Goal: Information Seeking & Learning: Learn about a topic

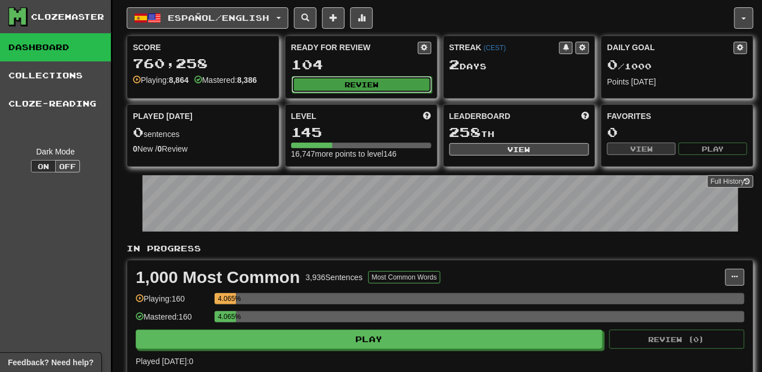
click at [380, 82] on button "Review" at bounding box center [362, 84] width 140 height 17
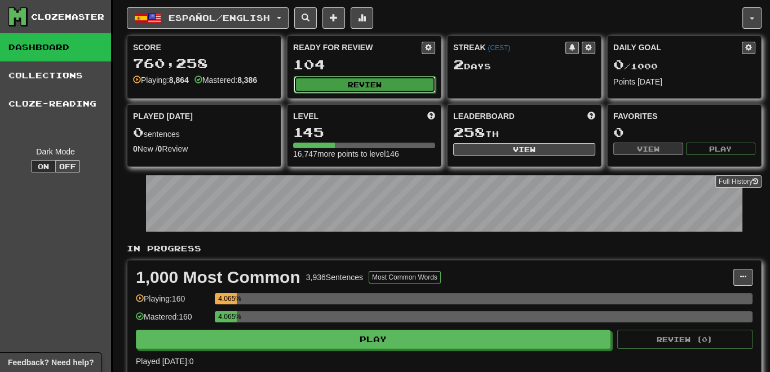
select select "********"
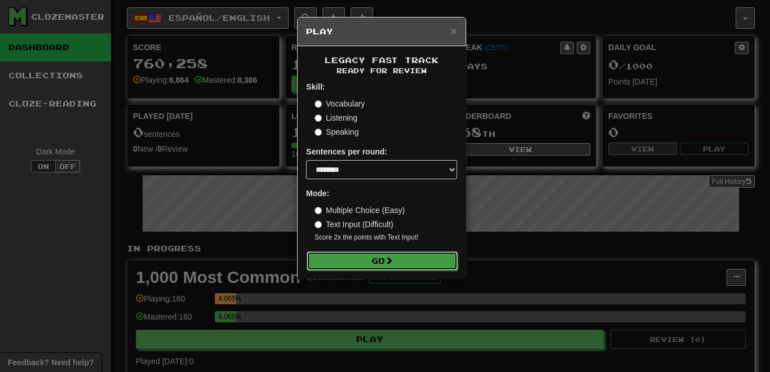
click at [372, 263] on button "Go" at bounding box center [381, 260] width 151 height 19
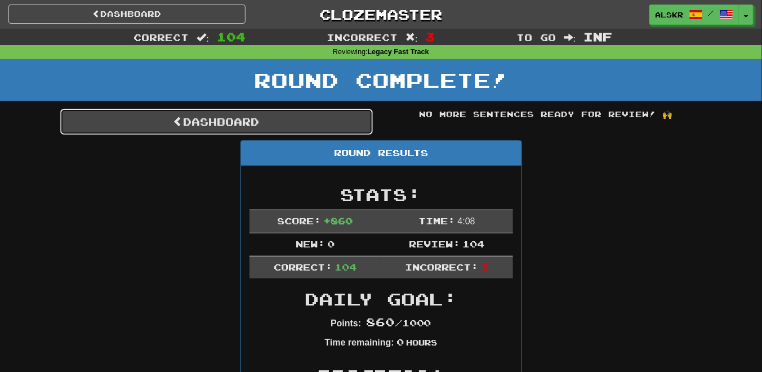
click at [305, 122] on link "Dashboard" at bounding box center [216, 122] width 313 height 26
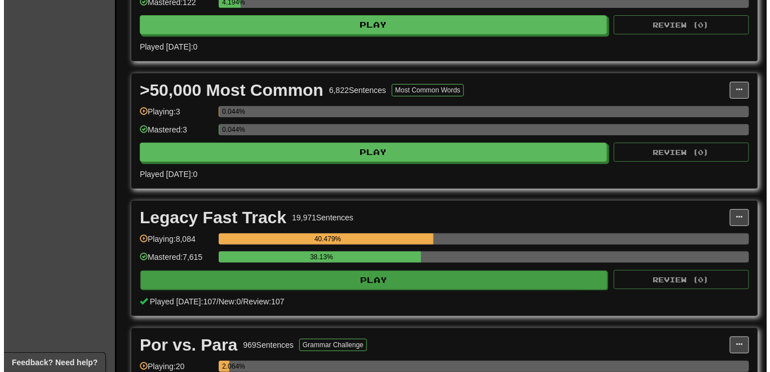
scroll to position [1262, 0]
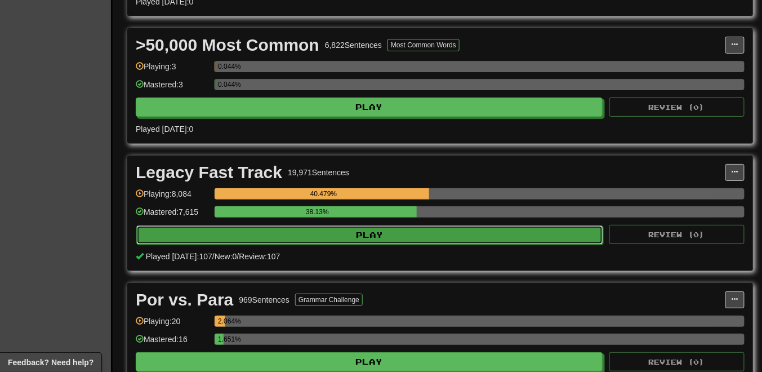
click at [393, 225] on button "Play" at bounding box center [369, 234] width 467 height 19
select select "********"
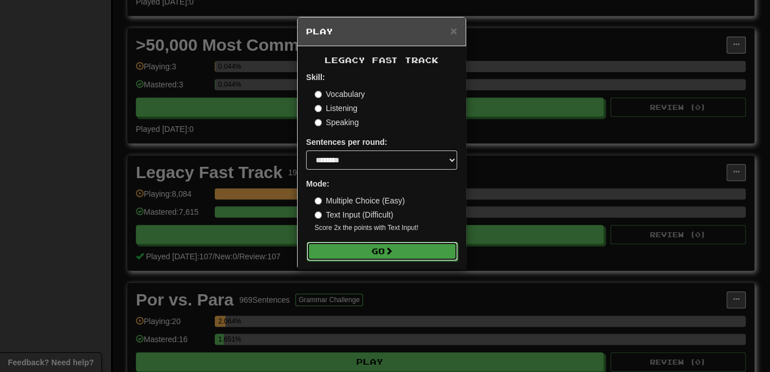
click at [364, 252] on button "Go" at bounding box center [381, 251] width 151 height 19
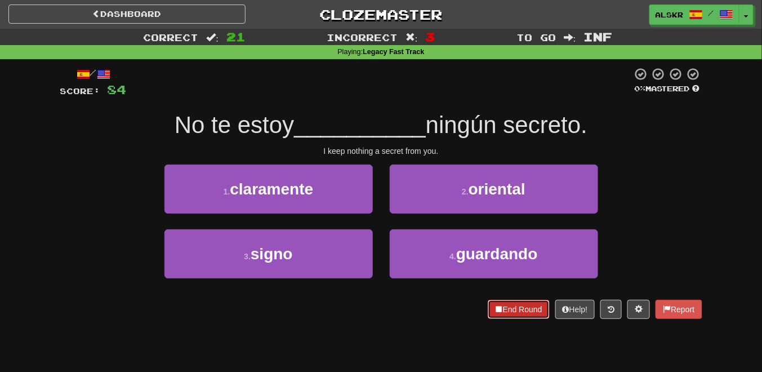
click at [509, 307] on button "End Round" at bounding box center [519, 309] width 62 height 19
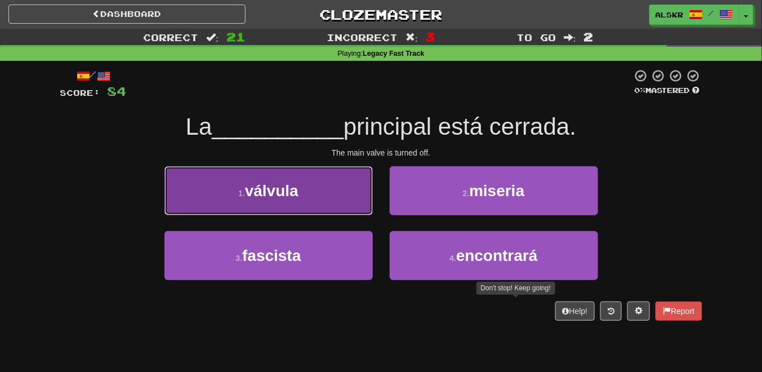
click at [279, 195] on span "válvula" at bounding box center [272, 190] width 54 height 17
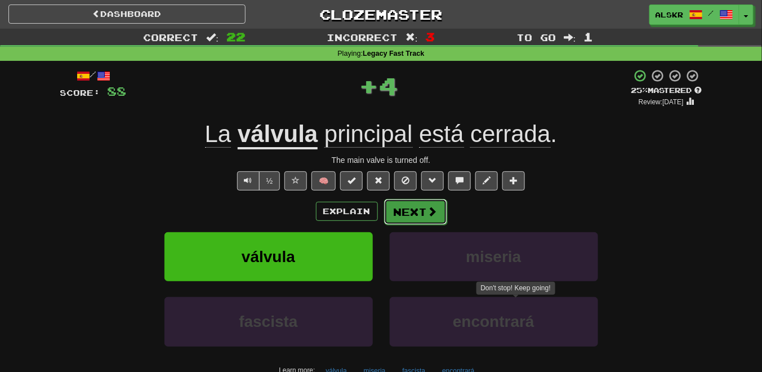
click at [418, 208] on button "Next" at bounding box center [415, 212] width 63 height 26
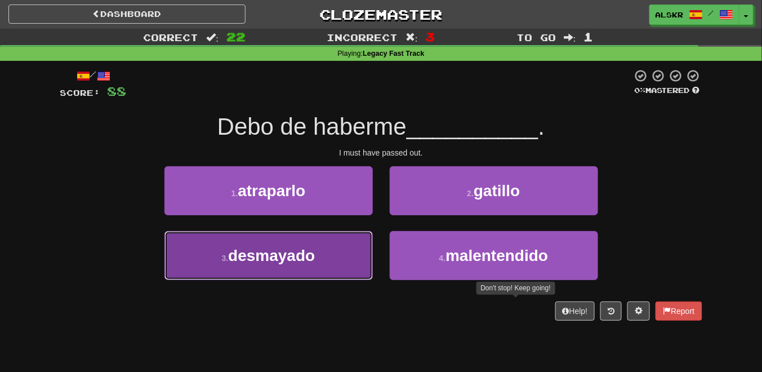
click at [299, 261] on span "desmayado" at bounding box center [271, 255] width 87 height 17
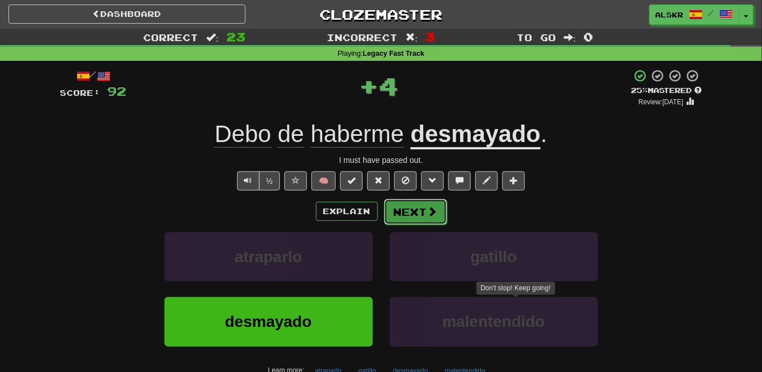
click at [403, 216] on button "Next" at bounding box center [415, 212] width 63 height 26
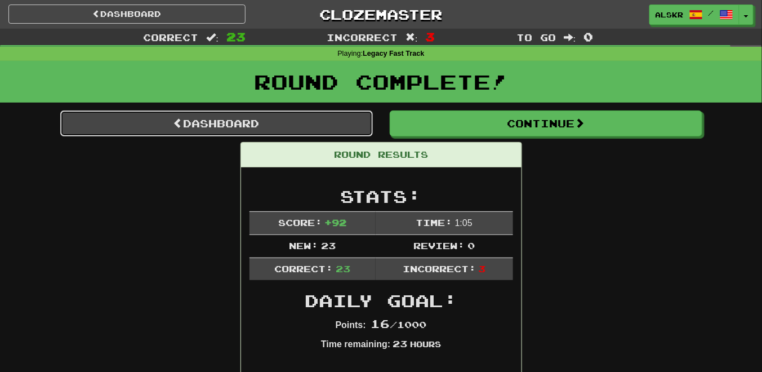
click at [233, 128] on link "Dashboard" at bounding box center [216, 123] width 313 height 26
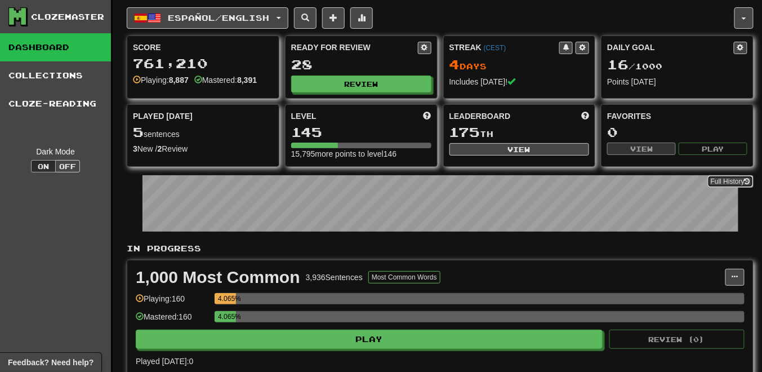
click at [722, 177] on link "Full History" at bounding box center [731, 181] width 46 height 12
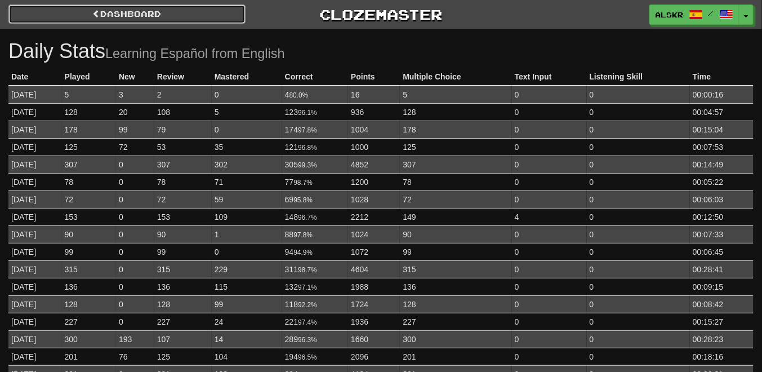
click at [157, 20] on link "Dashboard" at bounding box center [126, 14] width 237 height 19
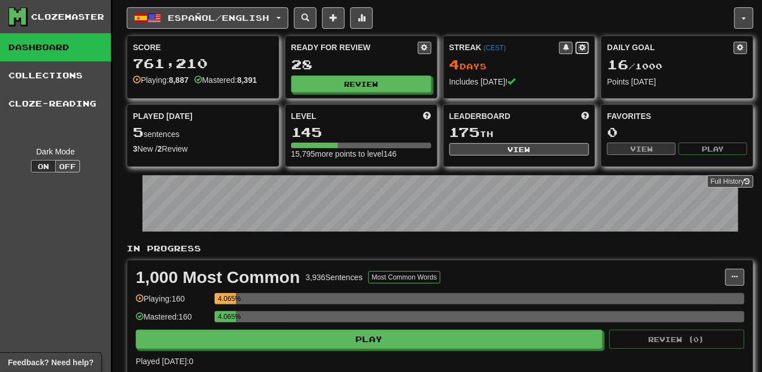
click at [583, 44] on span at bounding box center [582, 47] width 7 height 7
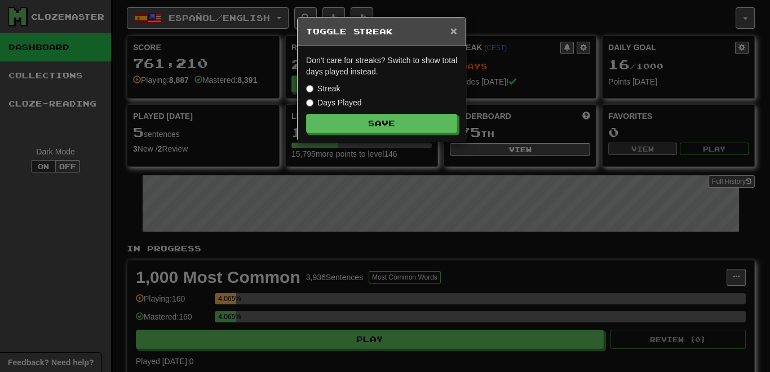
click at [455, 28] on span "×" at bounding box center [453, 30] width 7 height 13
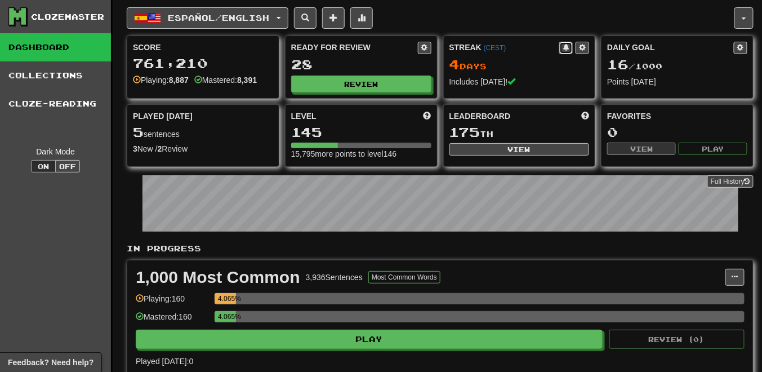
click at [567, 46] on span at bounding box center [566, 47] width 7 height 7
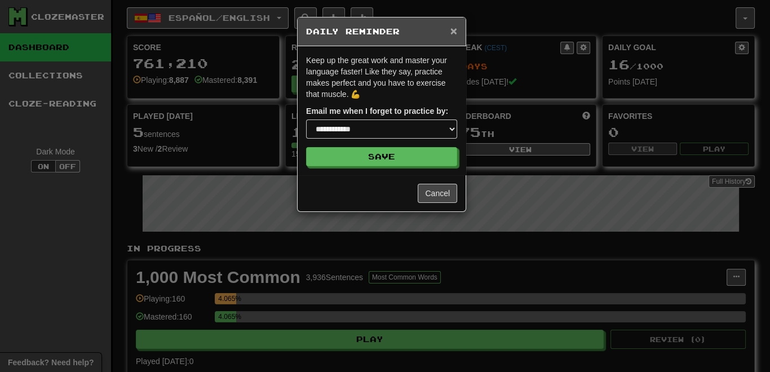
click at [451, 31] on span "×" at bounding box center [453, 30] width 7 height 13
